Goal: Task Accomplishment & Management: Manage account settings

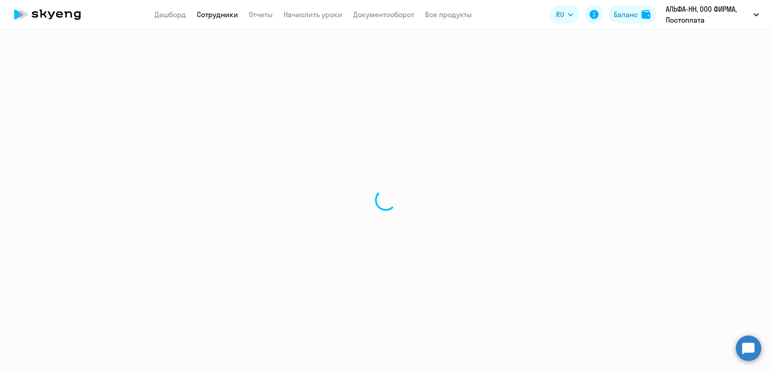
select select "30"
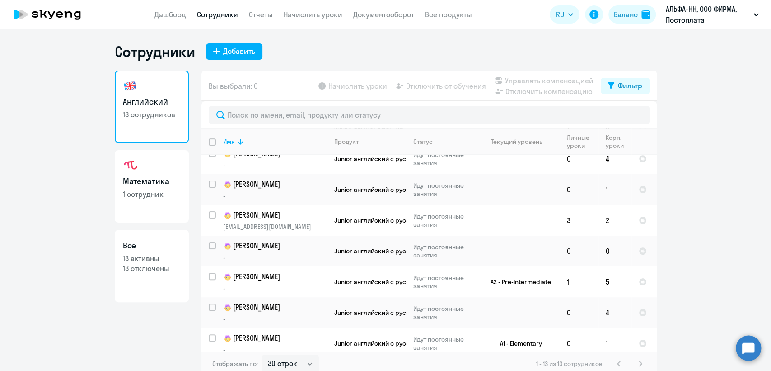
scroll to position [195, 0]
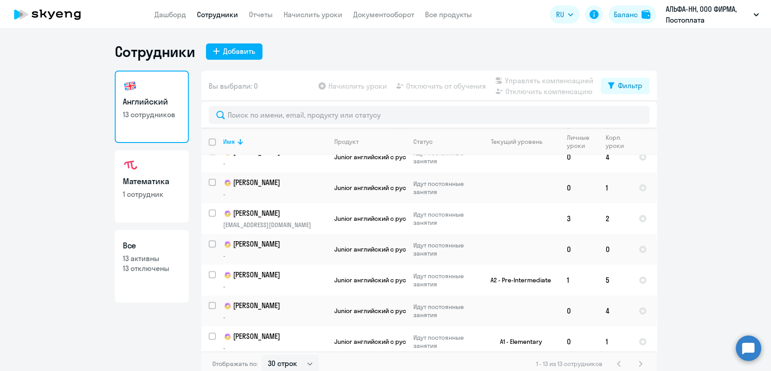
click at [295, 9] on app-menu-item-link "Начислить уроки" at bounding box center [313, 14] width 59 height 11
click at [297, 12] on link "Начислить уроки" at bounding box center [313, 14] width 59 height 9
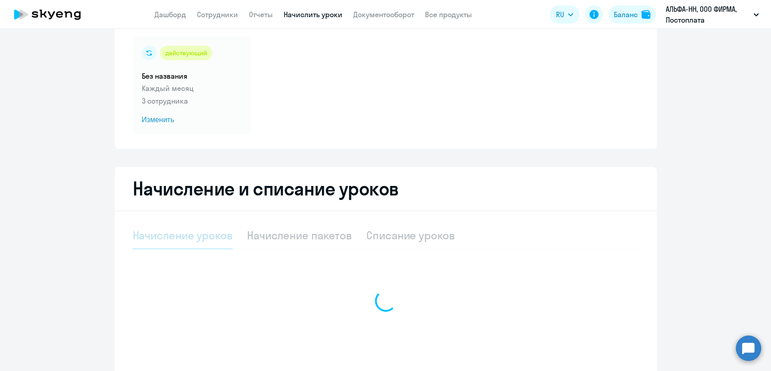
scroll to position [120, 0]
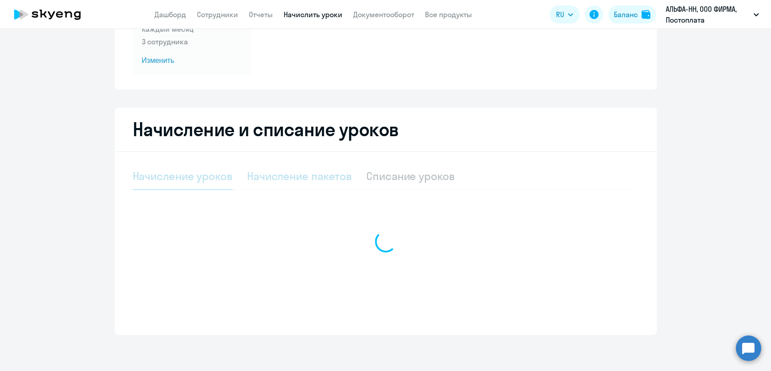
select select "10"
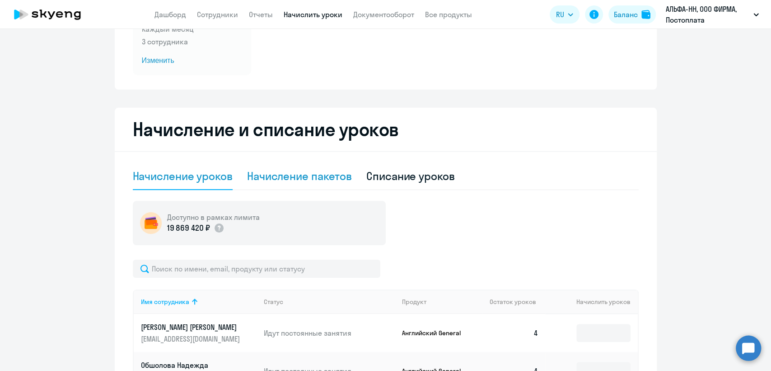
click at [300, 176] on div "Начисление пакетов" at bounding box center [299, 176] width 105 height 14
select select "10"
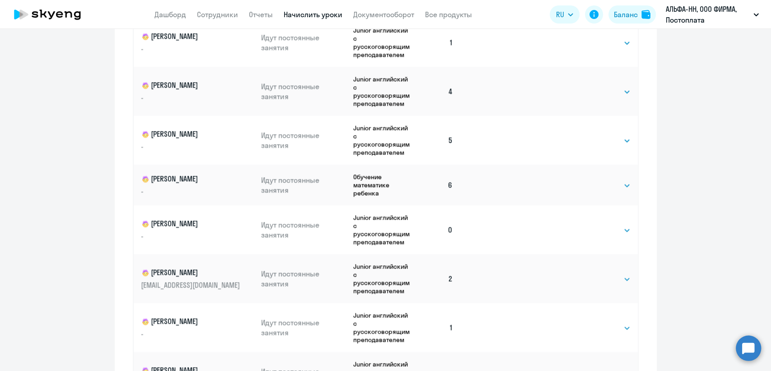
scroll to position [371, 0]
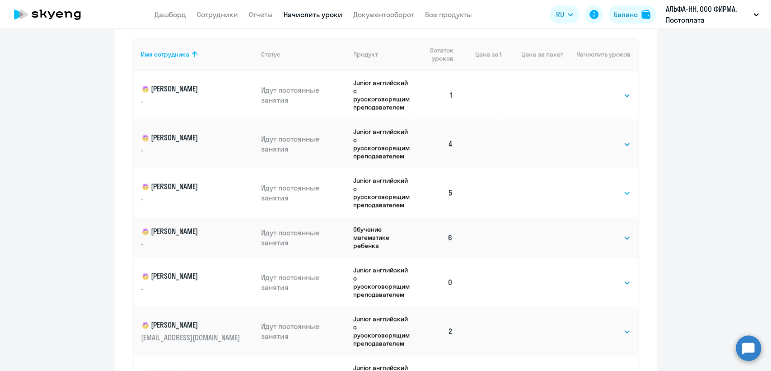
click at [600, 190] on select "Выбрать 4 8 16 32 64 96 128" at bounding box center [612, 193] width 37 height 11
select select "4"
click at [594, 188] on select "Выбрать 4 8 16 32 64 96 128" at bounding box center [612, 193] width 37 height 11
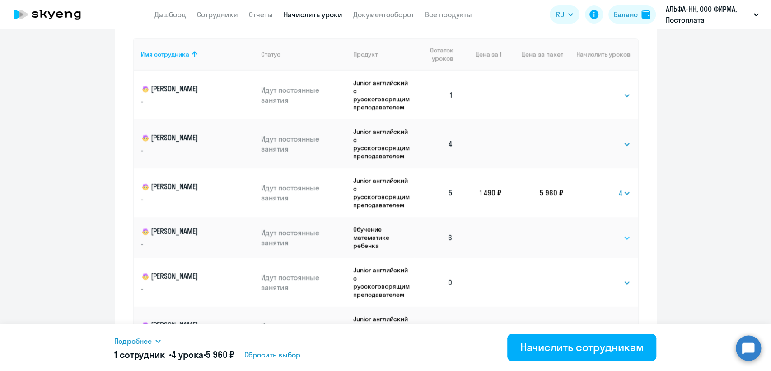
click at [601, 240] on select "Выбрать 4 8 16 32 64 96 128" at bounding box center [612, 237] width 37 height 11
select select "4"
click at [594, 232] on select "Выбрать 4 8 16 32 64 96 128" at bounding box center [612, 237] width 37 height 11
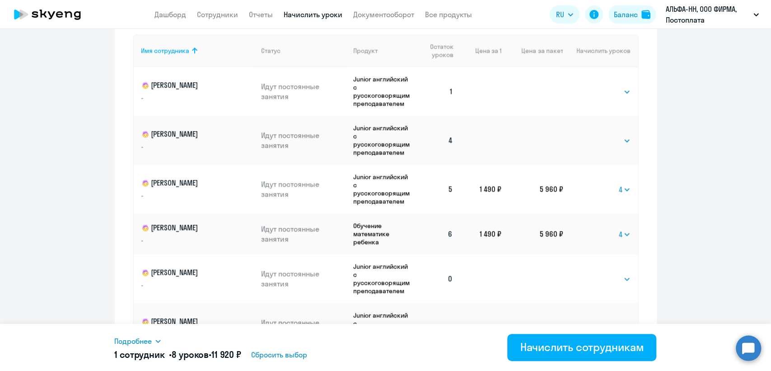
scroll to position [358, 0]
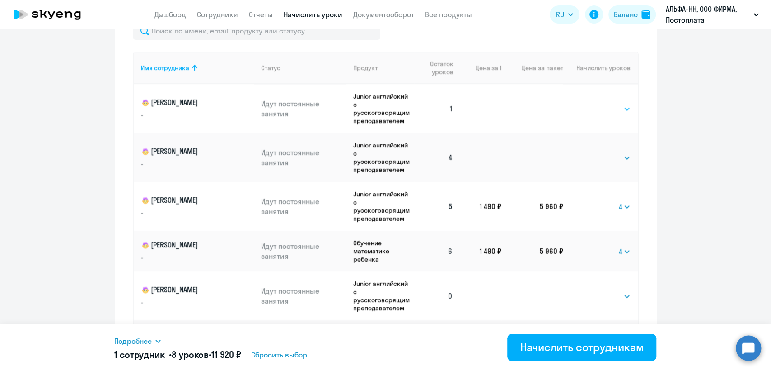
click at [594, 108] on select "Выбрать 4 8 16 32 64 96 128" at bounding box center [612, 108] width 37 height 11
select select "4"
click at [594, 103] on select "Выбрать 4 8 16 32 64 96 128" at bounding box center [612, 108] width 37 height 11
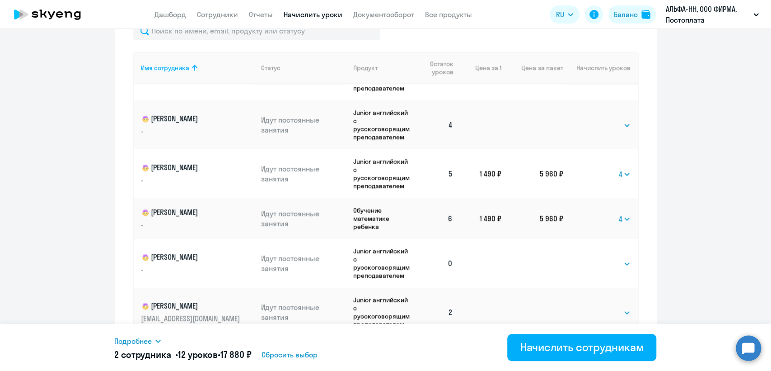
scroll to position [50, 0]
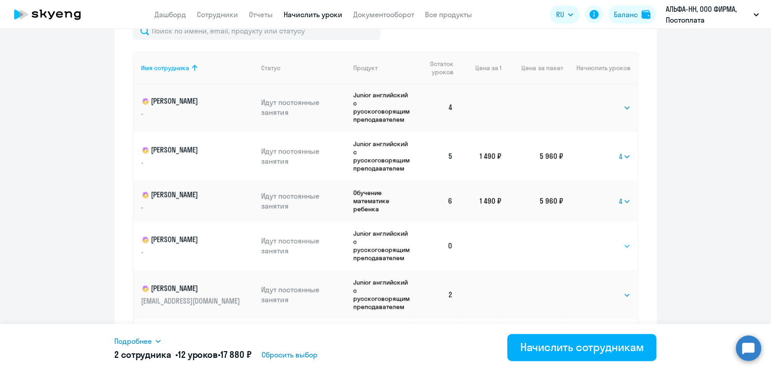
drag, startPoint x: 599, startPoint y: 247, endPoint x: 596, endPoint y: 250, distance: 5.1
click at [599, 247] on select "Выбрать 4 8 16 32 64 96 128" at bounding box center [612, 245] width 37 height 11
select select "4"
click at [594, 240] on select "Выбрать 4 8 16 32 64 96 128" at bounding box center [612, 245] width 37 height 11
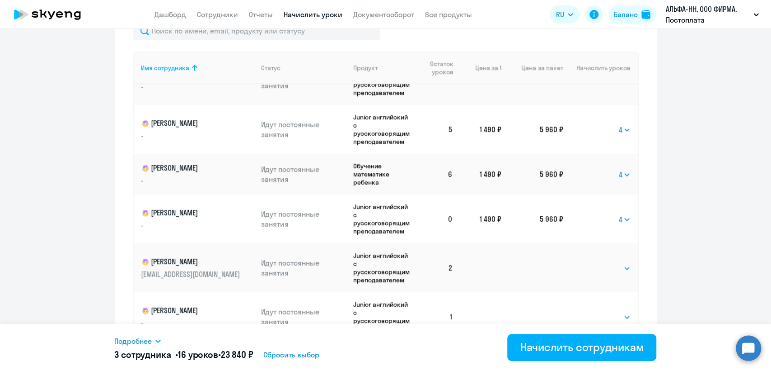
scroll to position [89, 0]
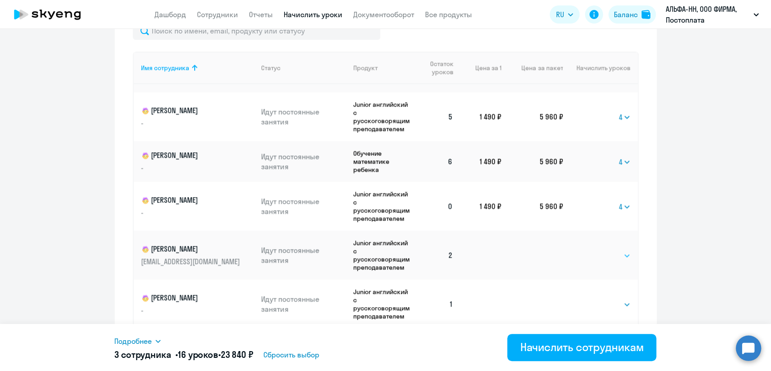
drag, startPoint x: 591, startPoint y: 253, endPoint x: 590, endPoint y: 259, distance: 6.5
click at [594, 253] on select "Выбрать 4 8 16 32 64 96 128" at bounding box center [612, 255] width 37 height 11
select select "4"
click at [594, 250] on select "Выбрать 4 8 16 32 64 96 128" at bounding box center [612, 255] width 37 height 11
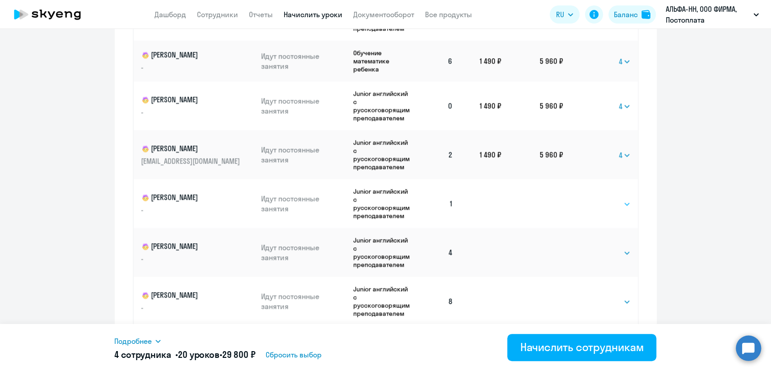
click at [594, 205] on select "Выбрать 4 8 16 32 64 96 128" at bounding box center [612, 203] width 37 height 11
select select "4"
click at [594, 198] on select "Выбрать 4 8 16 32 64 96 128" at bounding box center [612, 203] width 37 height 11
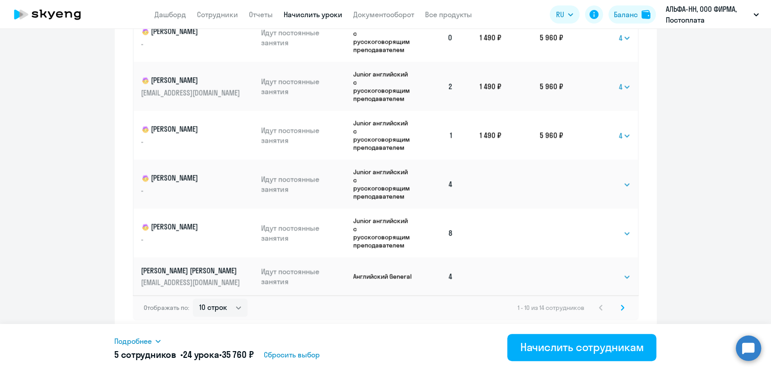
scroll to position [89, 0]
click at [621, 309] on icon at bounding box center [623, 307] width 4 height 6
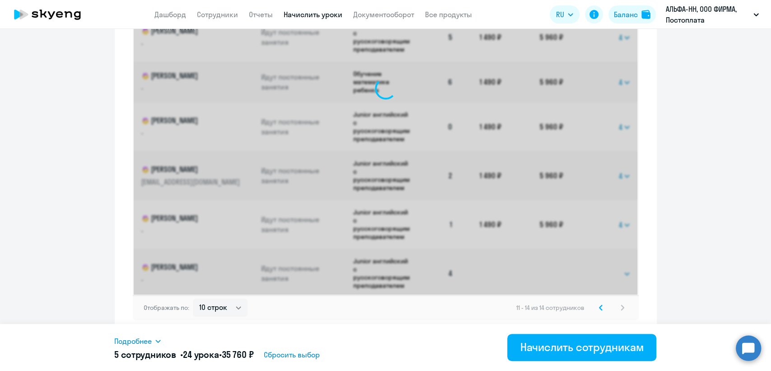
scroll to position [313, 0]
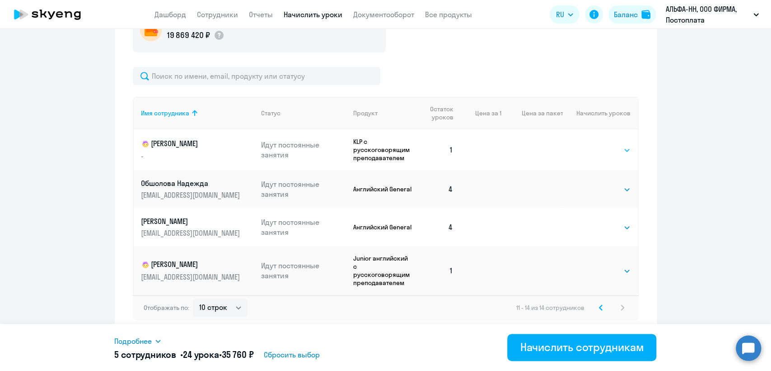
click at [605, 149] on select "Выбрать 4 8 16 32 64 96 128" at bounding box center [612, 150] width 37 height 11
select select "4"
click at [594, 145] on select "Выбрать 4 8 16 32 64 96 128" at bounding box center [612, 150] width 37 height 11
click at [604, 272] on select "Выбрать 4 8 16 32 64 96 128" at bounding box center [612, 270] width 37 height 11
select select "4"
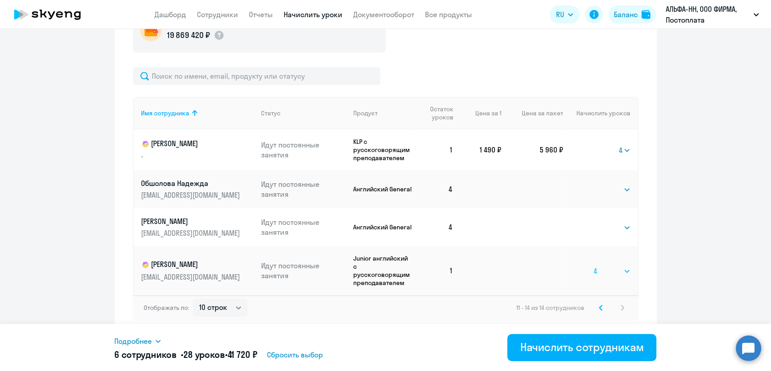
click at [594, 265] on select "Выбрать 4 8 16 32 64 96 128" at bounding box center [612, 270] width 37 height 11
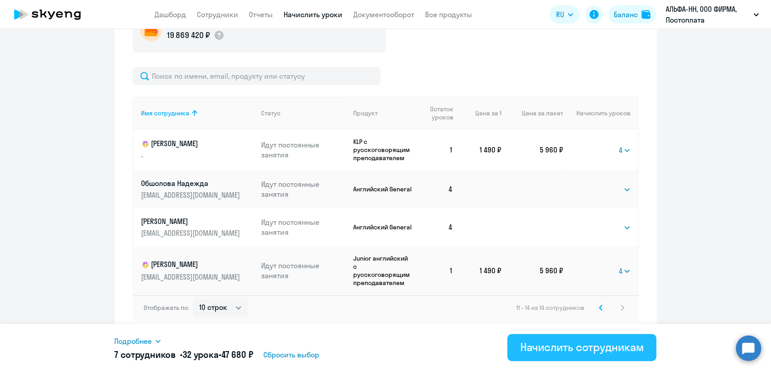
click at [584, 348] on div "Начислить сотрудникам" at bounding box center [582, 346] width 124 height 14
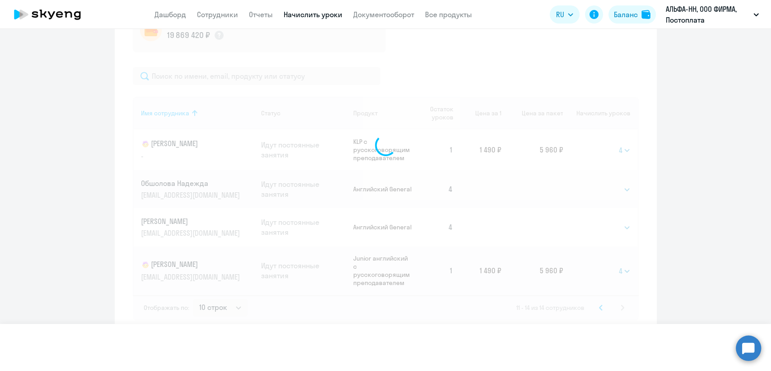
select select
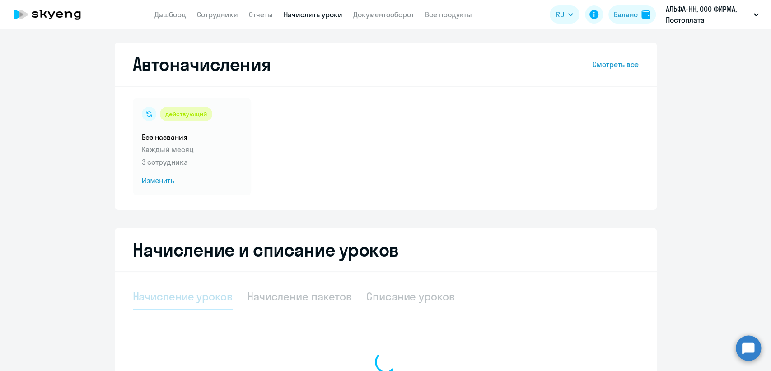
select select "10"
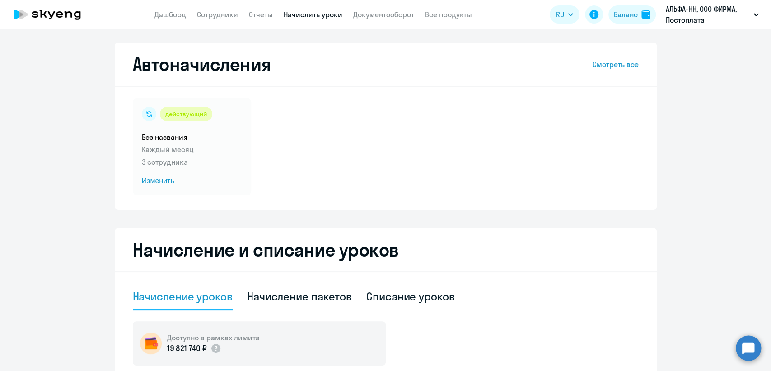
scroll to position [100, 0]
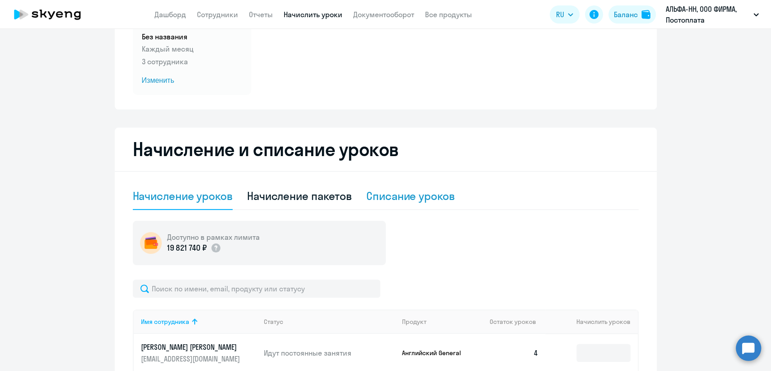
click at [403, 195] on div "Списание уроков" at bounding box center [410, 195] width 89 height 14
select select "10"
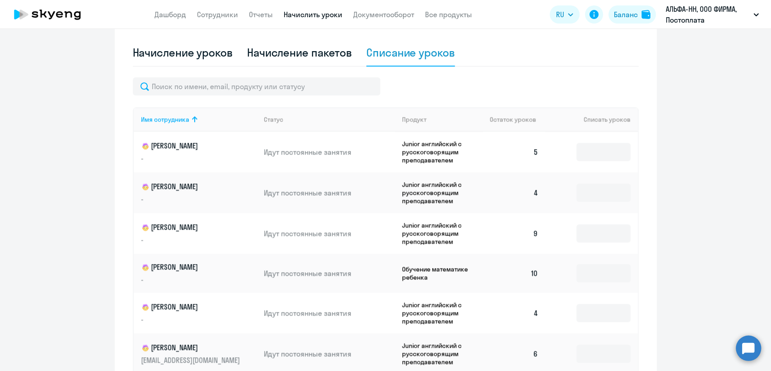
scroll to position [244, 0]
click at [584, 153] on input at bounding box center [604, 151] width 54 height 18
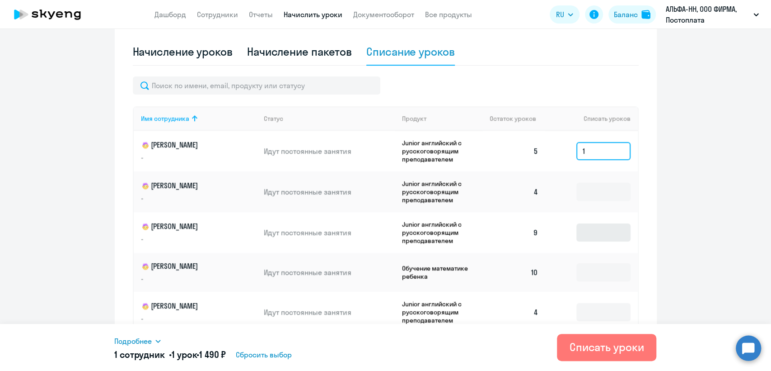
type input "1"
click at [590, 232] on input at bounding box center [604, 232] width 54 height 18
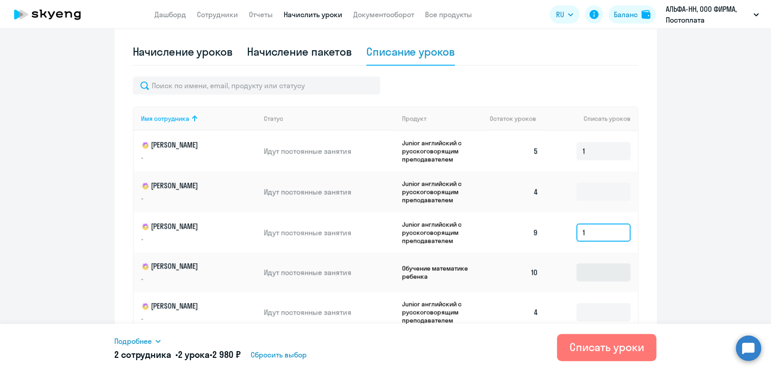
type input "1"
click at [588, 271] on input at bounding box center [604, 272] width 54 height 18
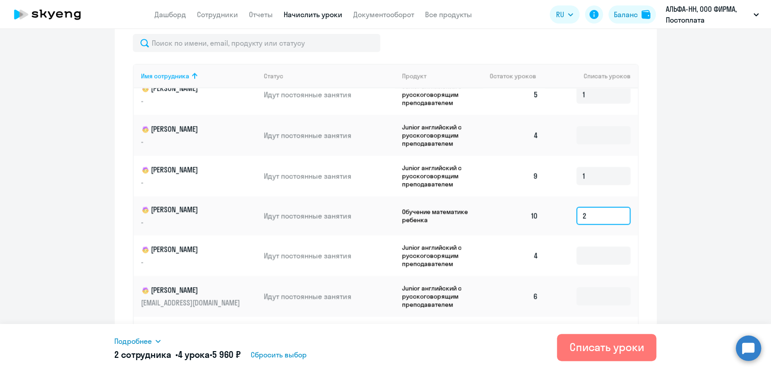
scroll to position [345, 0]
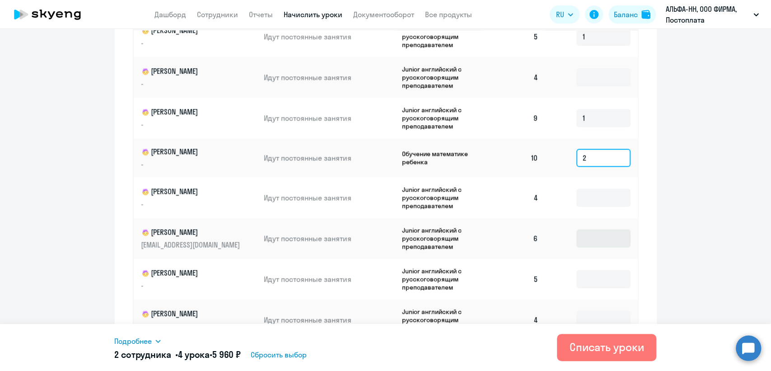
type input "2"
click at [581, 242] on input at bounding box center [604, 238] width 54 height 18
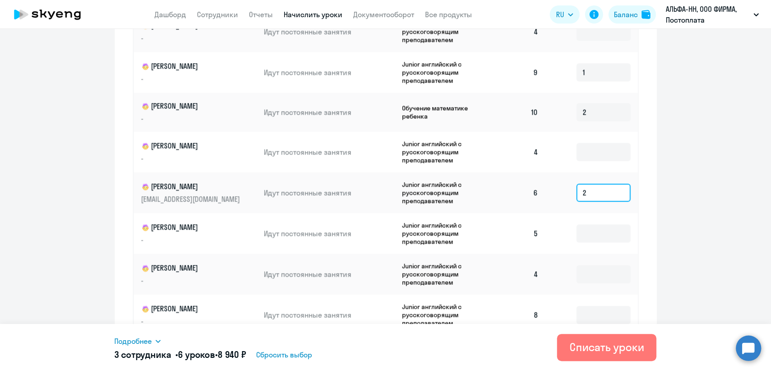
scroll to position [445, 0]
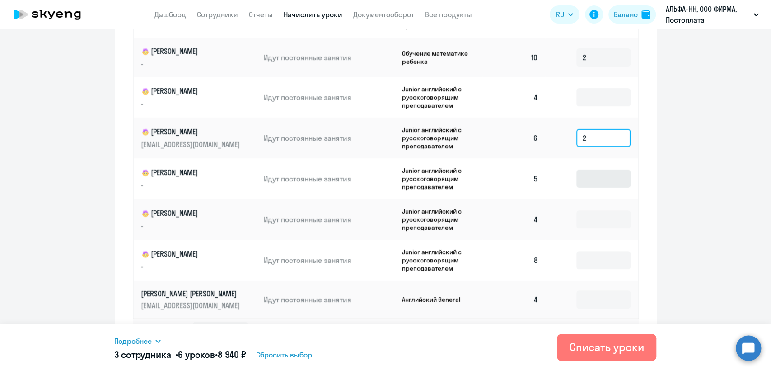
type input "2"
click at [581, 174] on input at bounding box center [604, 178] width 54 height 18
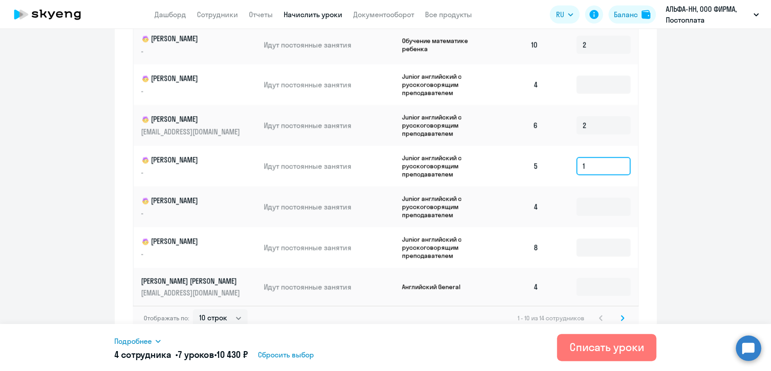
scroll to position [468, 0]
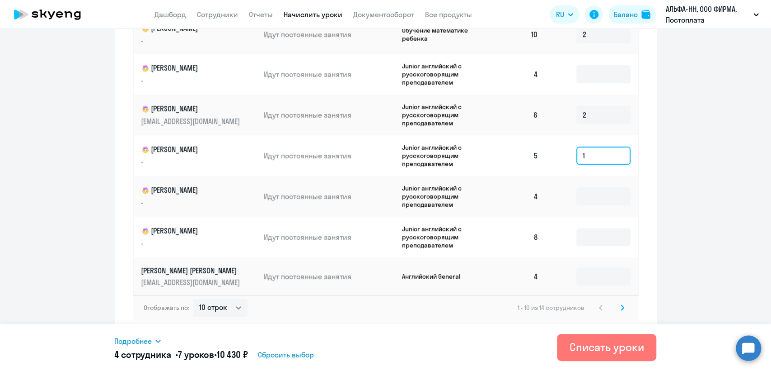
type input "1"
click at [621, 308] on icon at bounding box center [623, 307] width 4 height 6
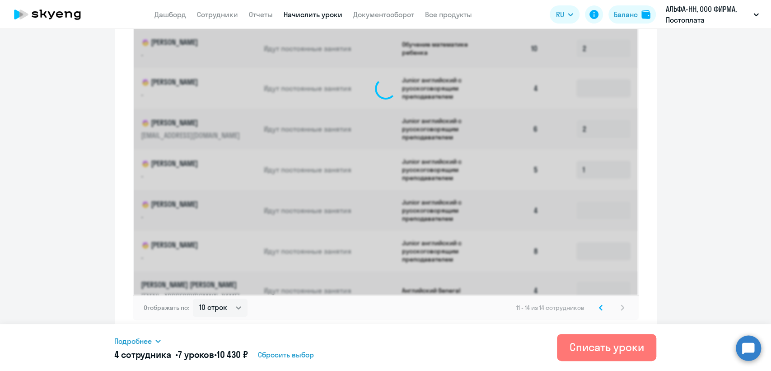
scroll to position [238, 0]
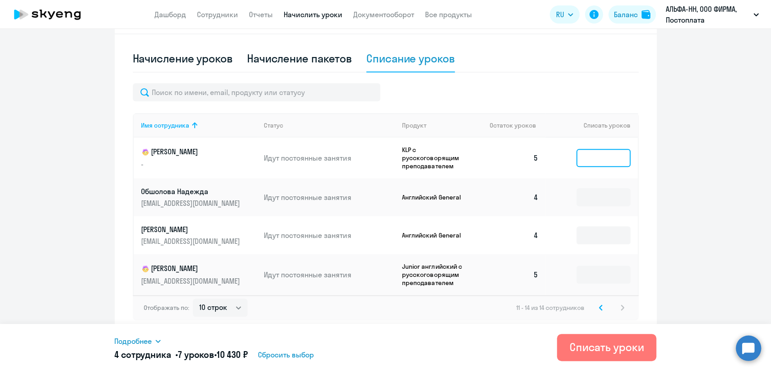
click at [589, 150] on input at bounding box center [604, 158] width 54 height 18
type input "1"
click at [593, 279] on input at bounding box center [604, 274] width 54 height 18
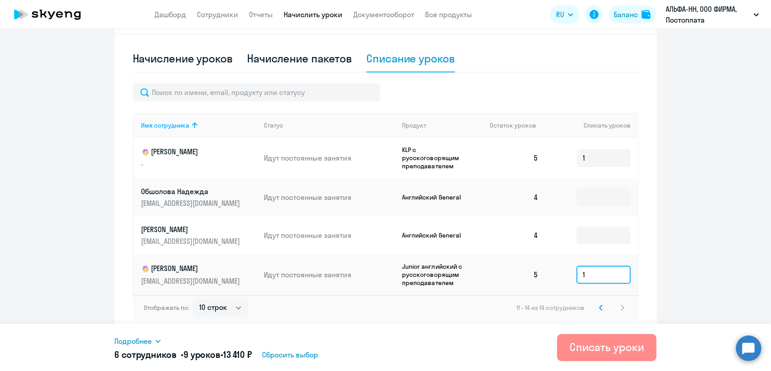
type input "1"
click at [612, 348] on div "Списать уроки" at bounding box center [607, 346] width 75 height 14
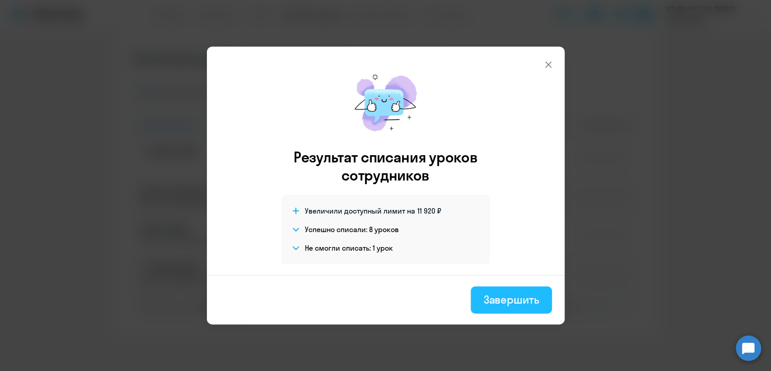
click at [510, 299] on div "Завершить" at bounding box center [511, 299] width 56 height 14
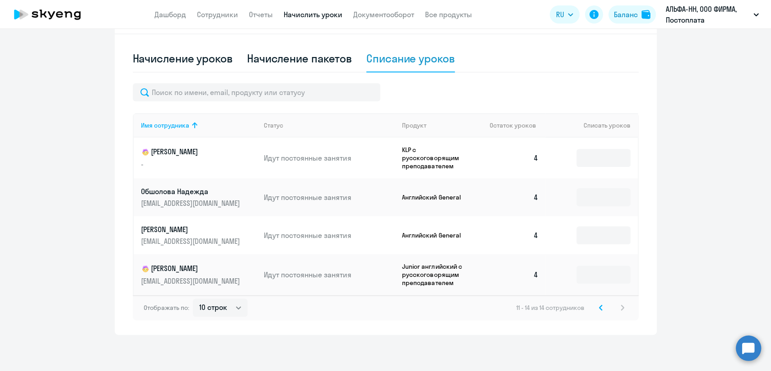
click at [599, 305] on icon at bounding box center [601, 307] width 4 height 6
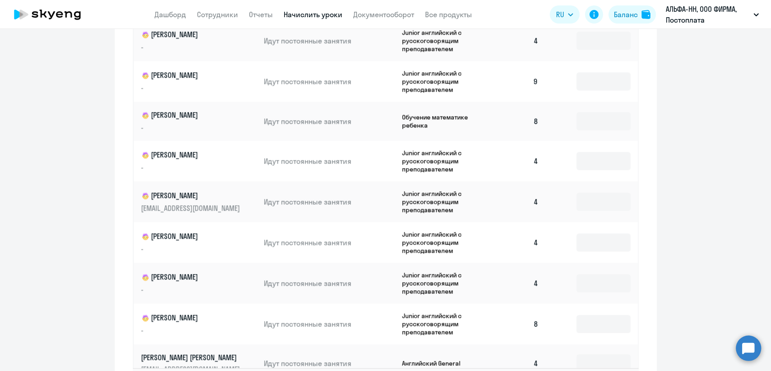
scroll to position [338, 0]
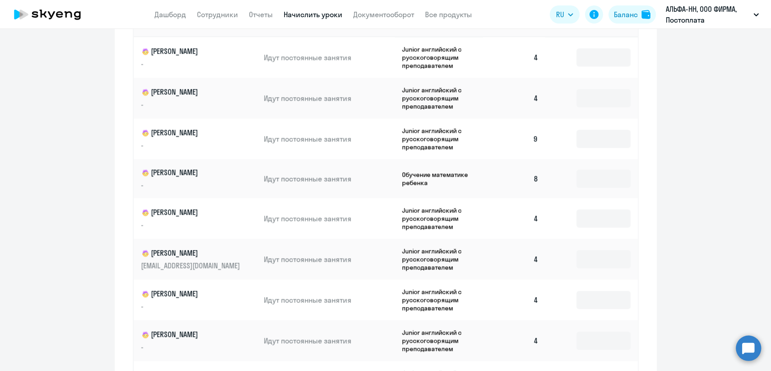
click at [433, 139] on p "Junior английский с русскоговорящим преподавателем" at bounding box center [436, 139] width 68 height 24
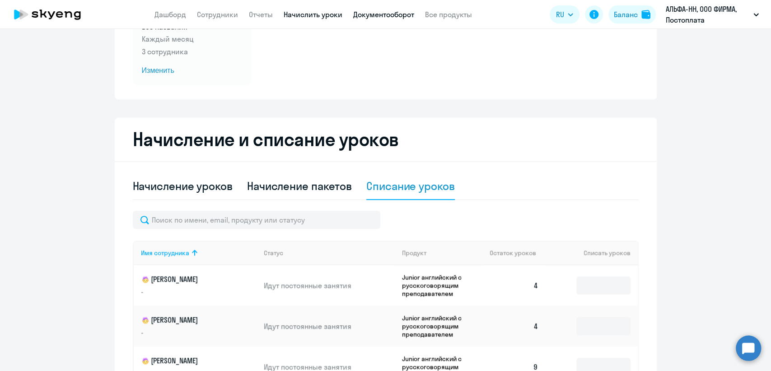
scroll to position [87, 0]
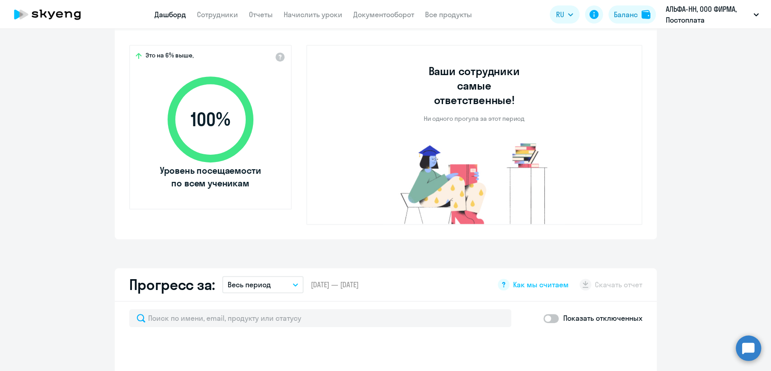
select select "30"
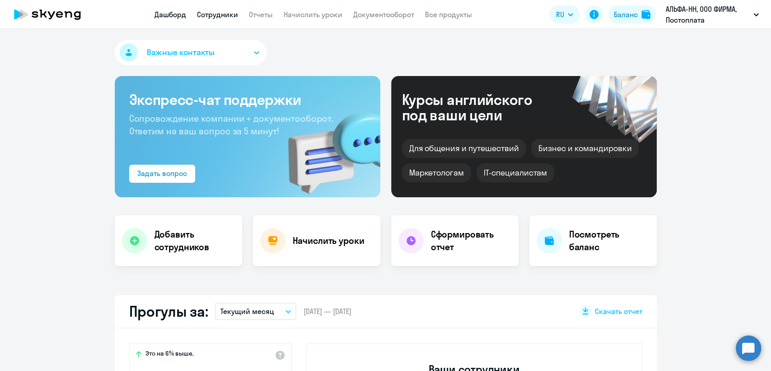
click at [216, 17] on link "Сотрудники" at bounding box center [217, 14] width 41 height 9
select select "30"
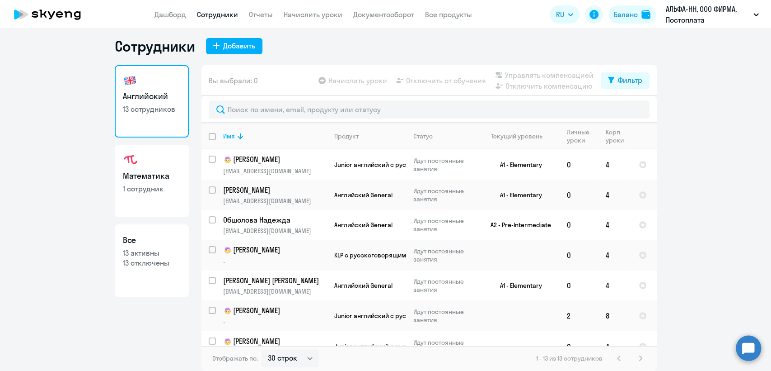
click at [129, 166] on img at bounding box center [130, 160] width 14 height 14
select select "30"
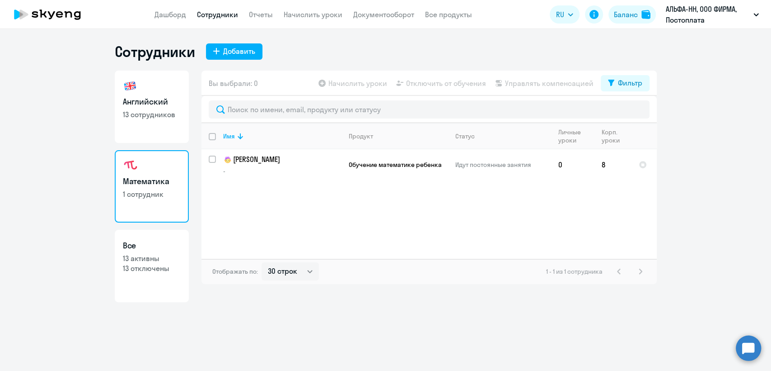
click at [143, 98] on h3 "Английский" at bounding box center [152, 102] width 58 height 12
select select "30"
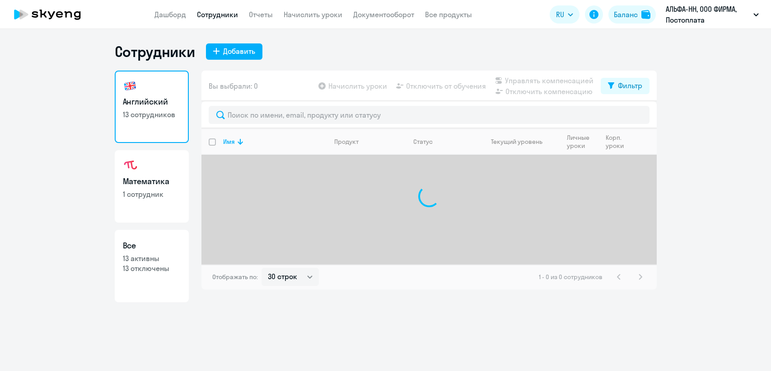
select select "30"
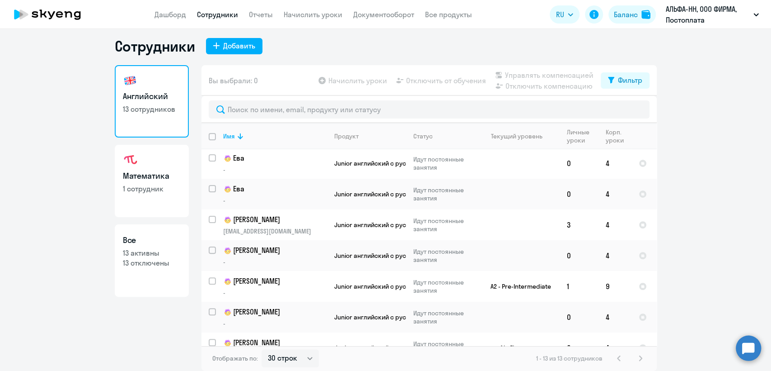
scroll to position [195, 0]
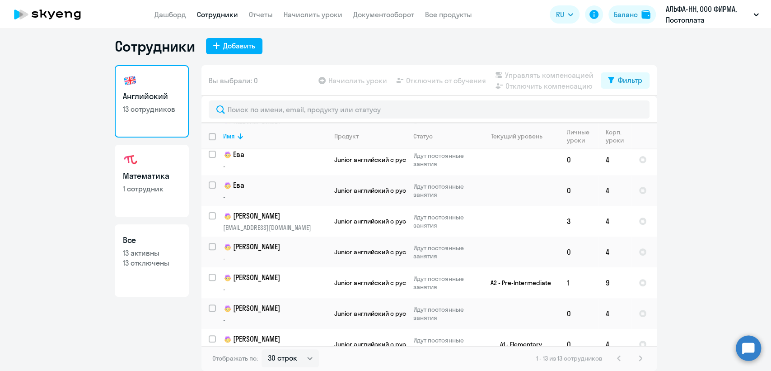
click at [308, 20] on app-header "Дашборд Сотрудники Отчеты Начислить уроки Документооборот Все продукты Дашборд …" at bounding box center [385, 14] width 771 height 29
click at [311, 15] on link "Начислить уроки" at bounding box center [313, 14] width 59 height 9
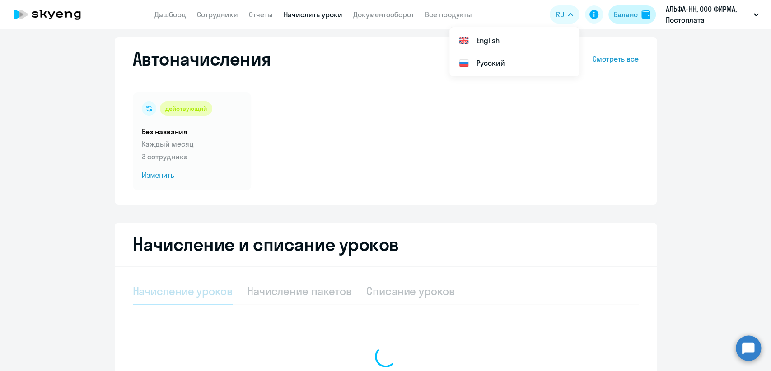
click at [619, 7] on button "Баланс" at bounding box center [632, 14] width 47 height 18
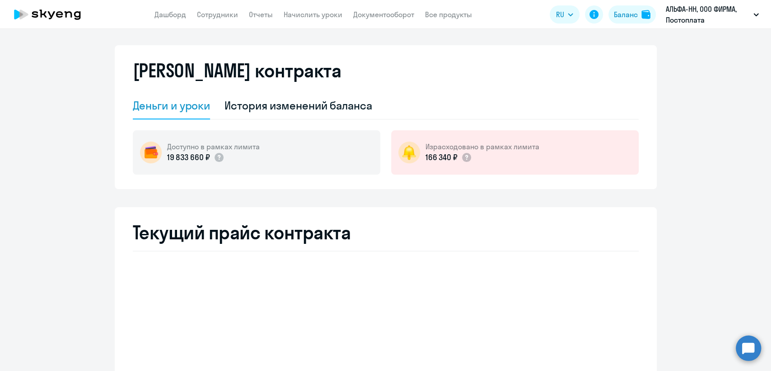
select select "english_adult_not_native_speaker"
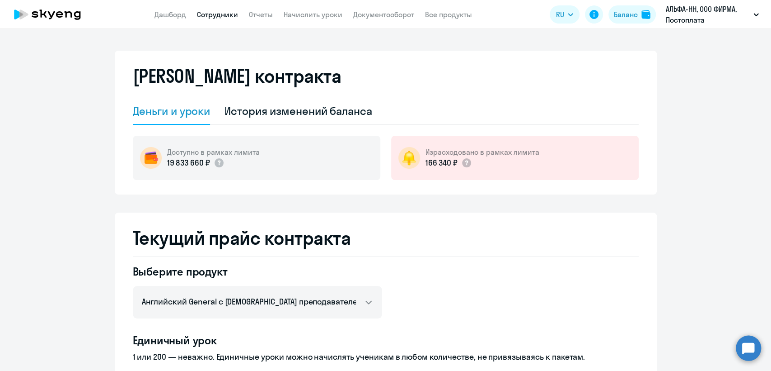
click at [232, 14] on link "Сотрудники" at bounding box center [217, 14] width 41 height 9
select select "30"
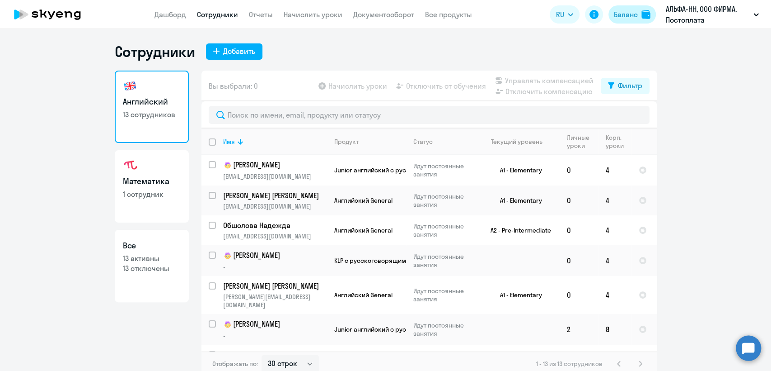
click at [627, 15] on div "Баланс" at bounding box center [626, 14] width 24 height 11
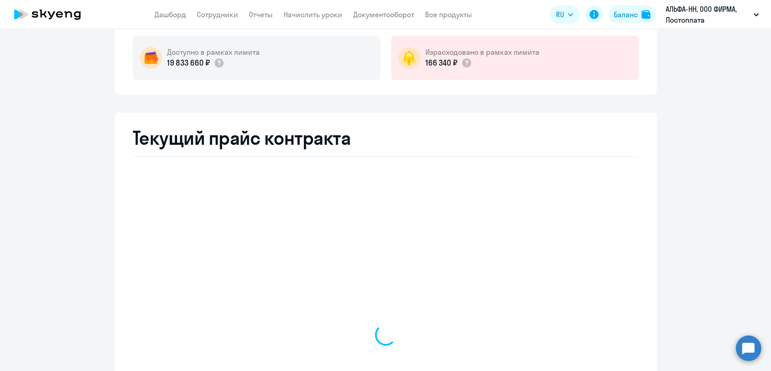
select select "english_adult_not_native_speaker"
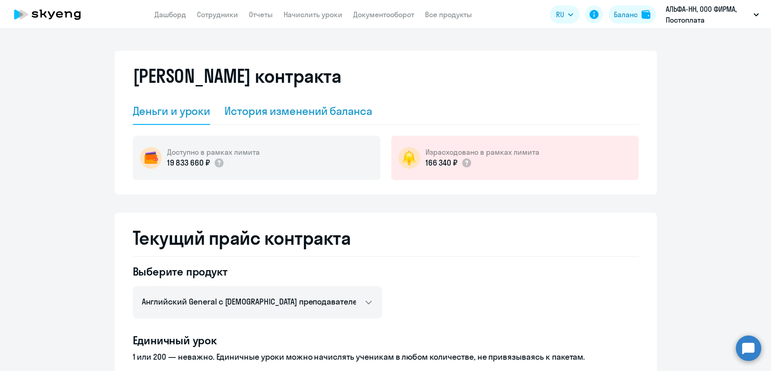
click at [311, 114] on div "История изменений баланса" at bounding box center [299, 110] width 148 height 14
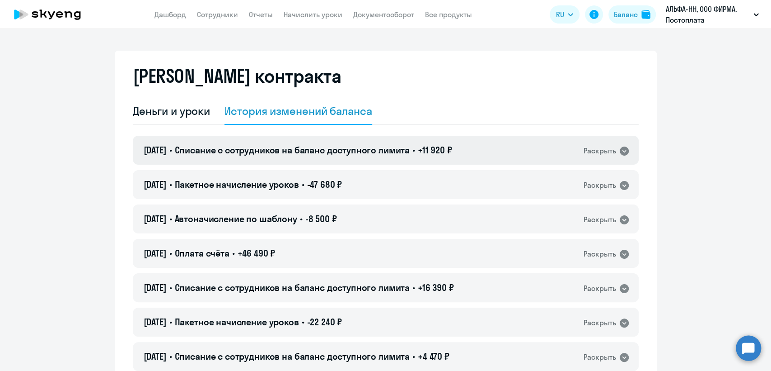
click at [438, 154] on span "+11 920 ₽" at bounding box center [435, 149] width 34 height 11
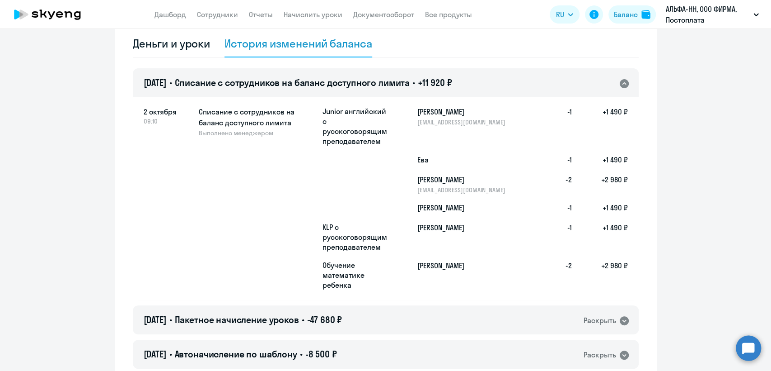
scroll to position [50, 0]
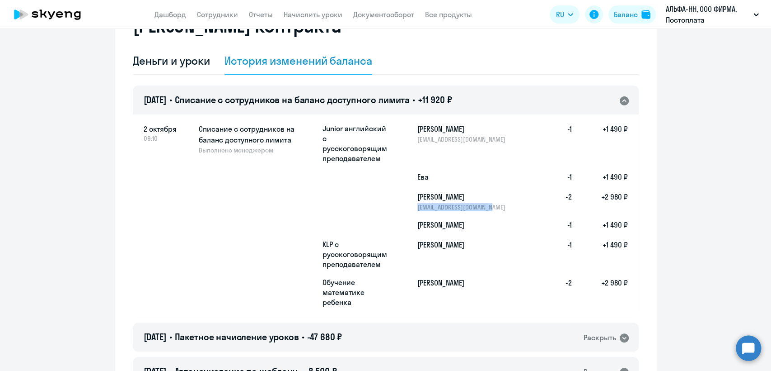
drag, startPoint x: 495, startPoint y: 207, endPoint x: 413, endPoint y: 207, distance: 82.2
click at [413, 207] on div "Данила obsholova@firmaalfann.ru -2 +2 980 ₽" at bounding box center [475, 201] width 305 height 20
copy p "[EMAIL_ADDRESS][DOMAIN_NAME]"
click at [225, 8] on app-header "Дашборд Сотрудники Отчеты Начислить уроки Документооборот Все продукты Дашборд …" at bounding box center [385, 14] width 771 height 29
click at [222, 14] on link "Сотрудники" at bounding box center [217, 14] width 41 height 9
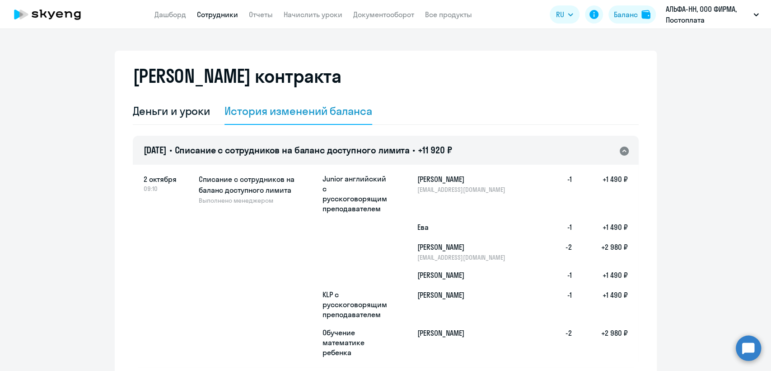
select select "30"
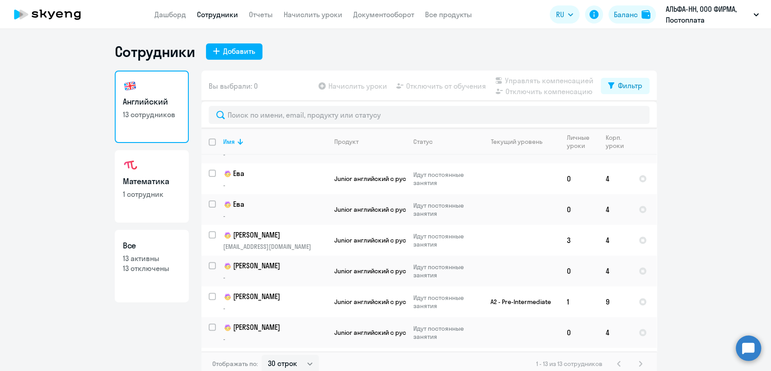
scroll to position [195, 0]
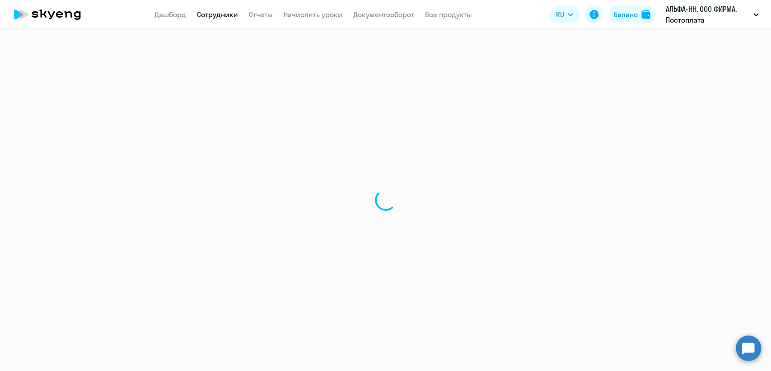
select select "30"
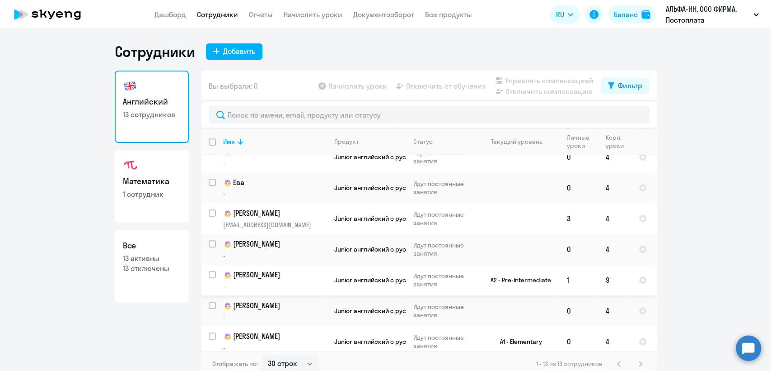
scroll to position [5, 0]
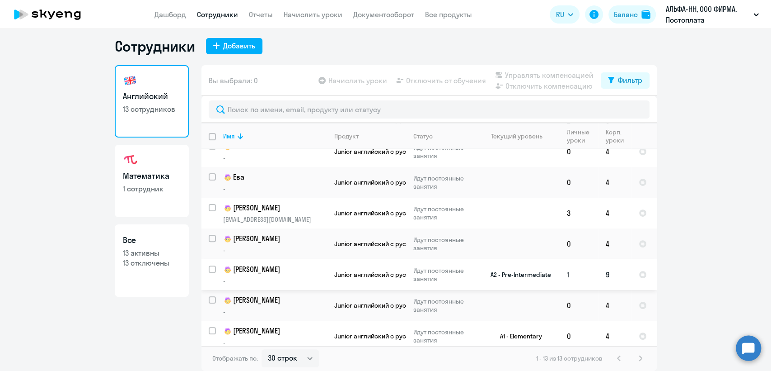
click at [507, 276] on td "A2 - Pre-Intermediate" at bounding box center [518, 274] width 84 height 31
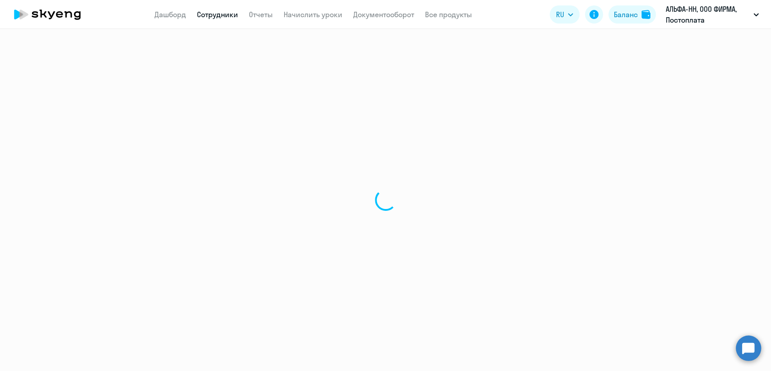
select select "english"
select select "30"
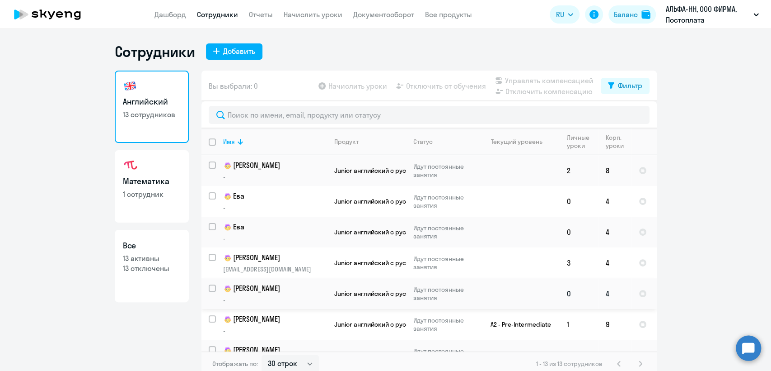
scroll to position [195, 0]
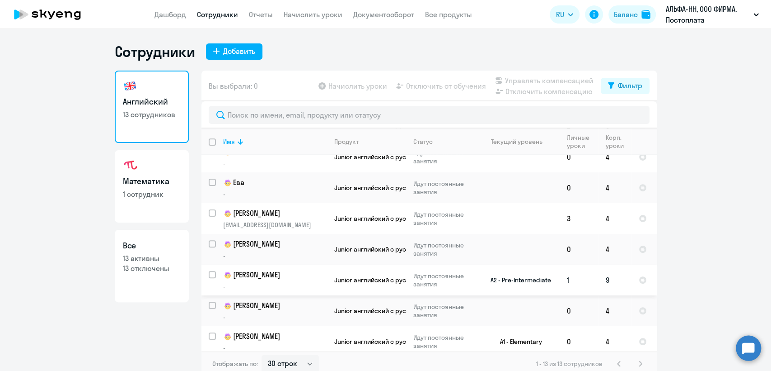
click at [391, 279] on p "Junior английский с русскоговорящим преподавателем" at bounding box center [366, 280] width 65 height 8
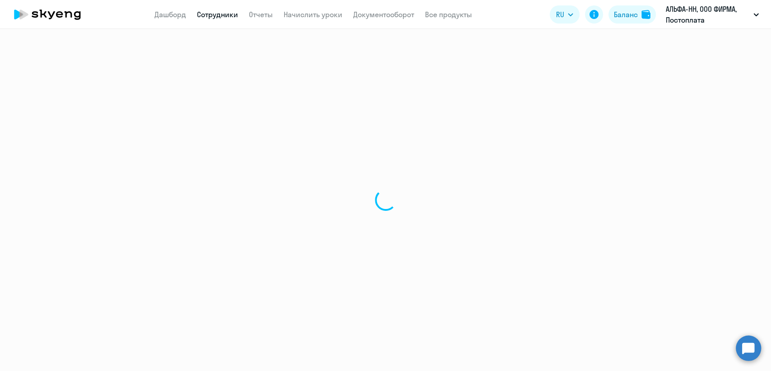
select select "english"
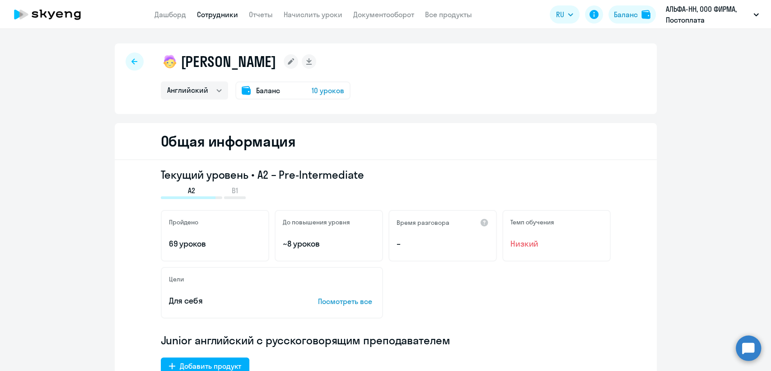
select select "30"
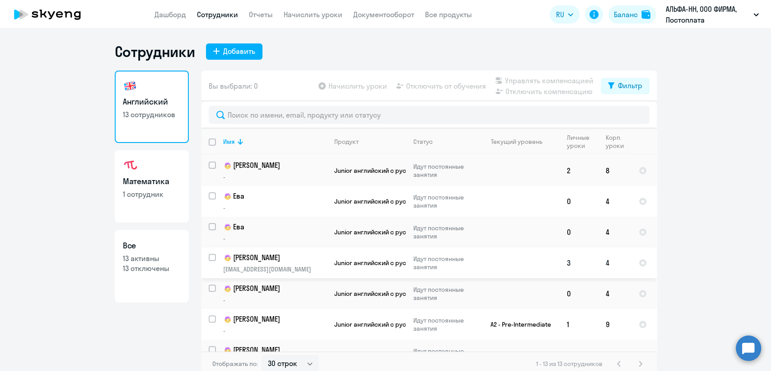
scroll to position [195, 0]
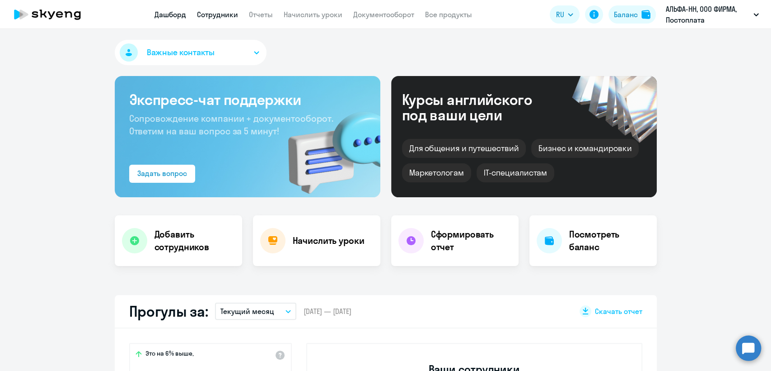
click at [220, 12] on link "Сотрудники" at bounding box center [217, 14] width 41 height 9
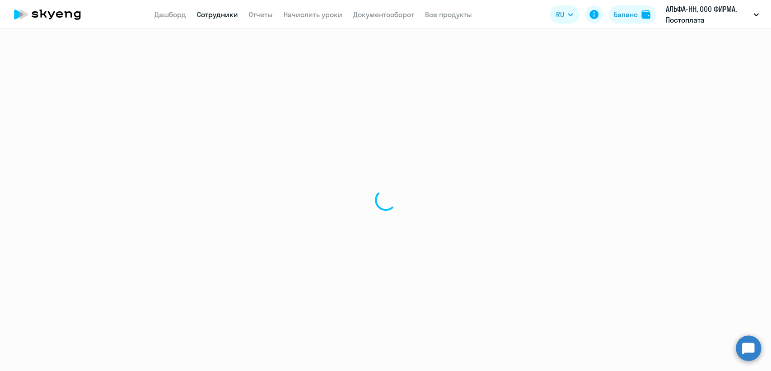
select select "30"
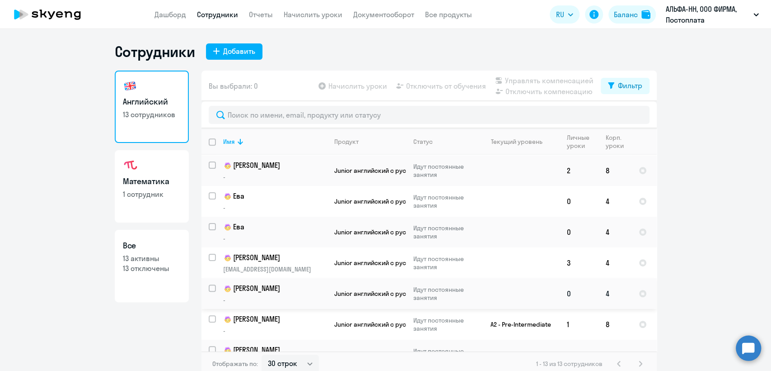
scroll to position [195, 0]
